Goal: Transaction & Acquisition: Obtain resource

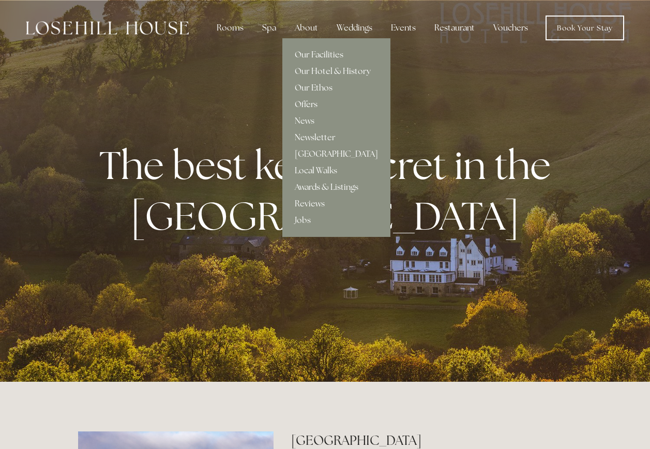
click at [316, 102] on link "Offers" at bounding box center [336, 104] width 108 height 17
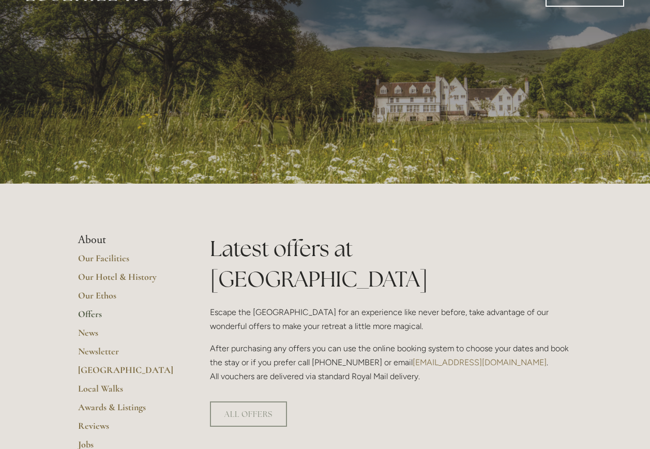
scroll to position [52, 0]
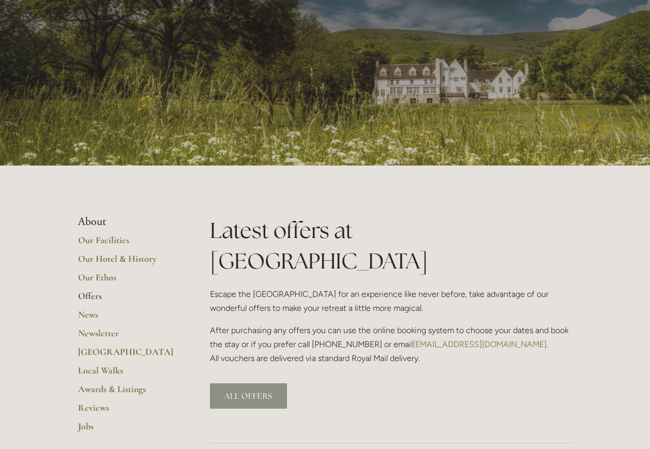
click at [252, 383] on link "ALL OFFERS" at bounding box center [248, 395] width 77 height 25
